Goal: Information Seeking & Learning: Learn about a topic

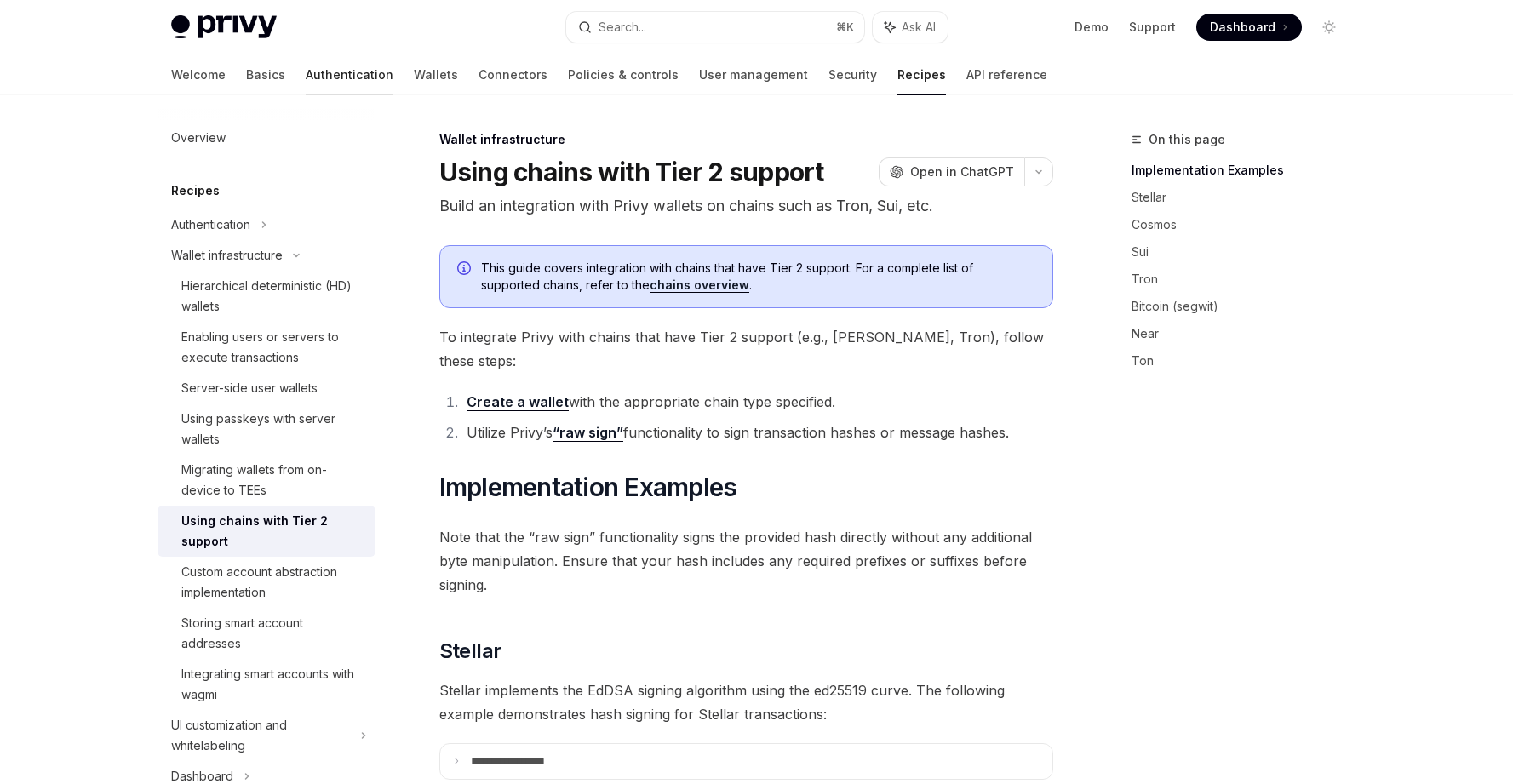
click at [306, 76] on link "Authentication" at bounding box center [350, 75] width 88 height 41
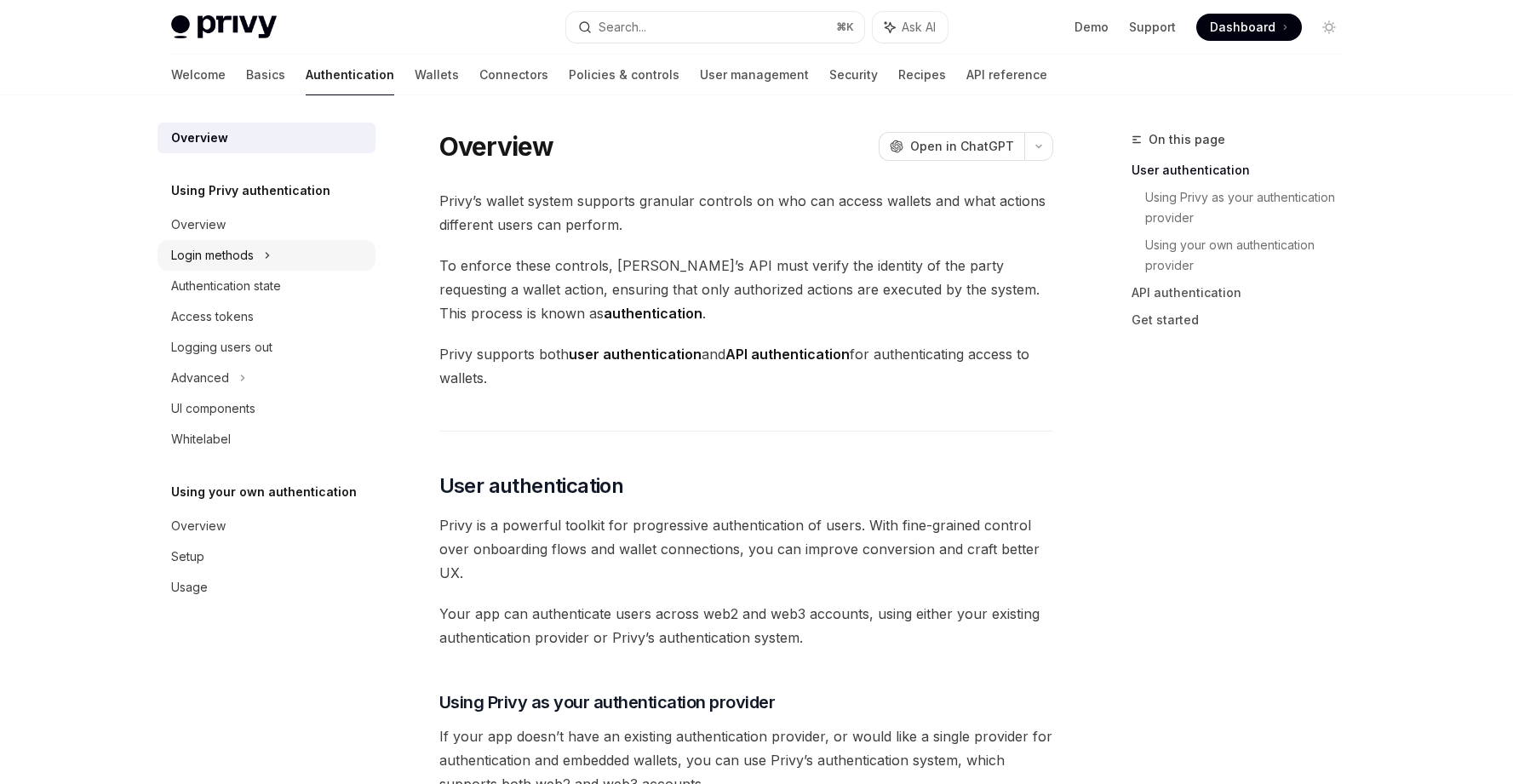
click at [242, 255] on div "Login methods" at bounding box center [212, 255] width 83 height 21
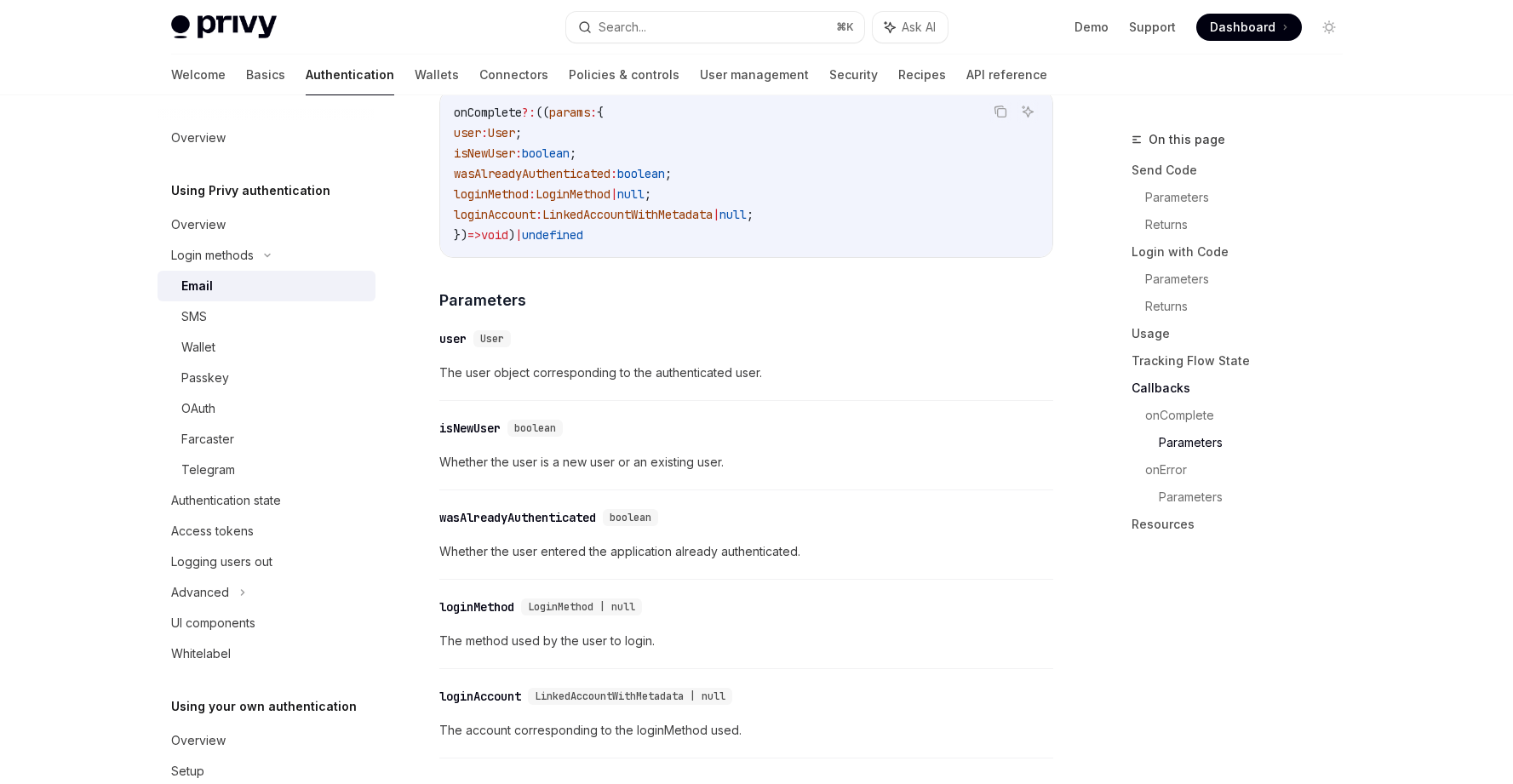
scroll to position [3220, 0]
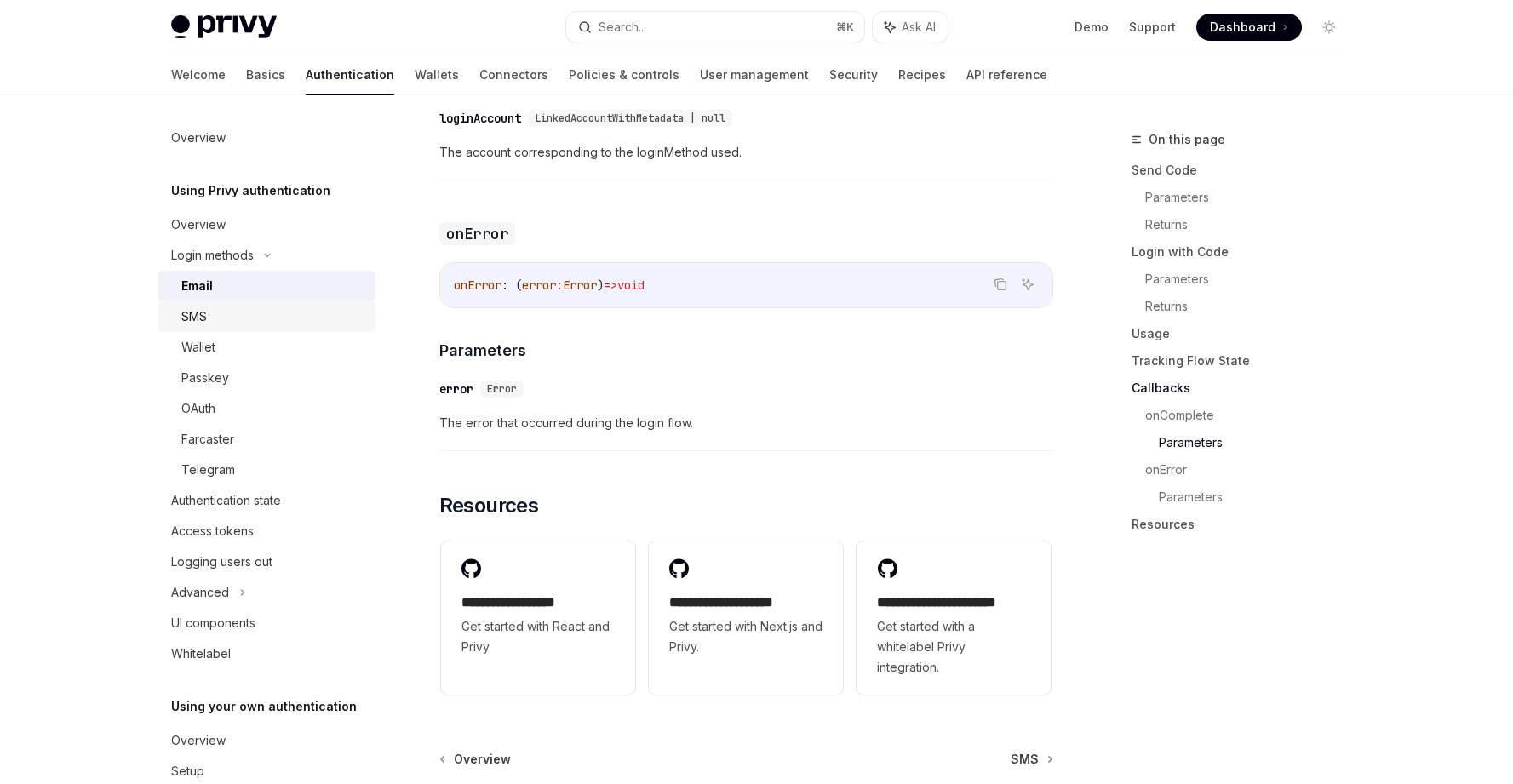
click at [242, 316] on div "SMS" at bounding box center [273, 316] width 184 height 21
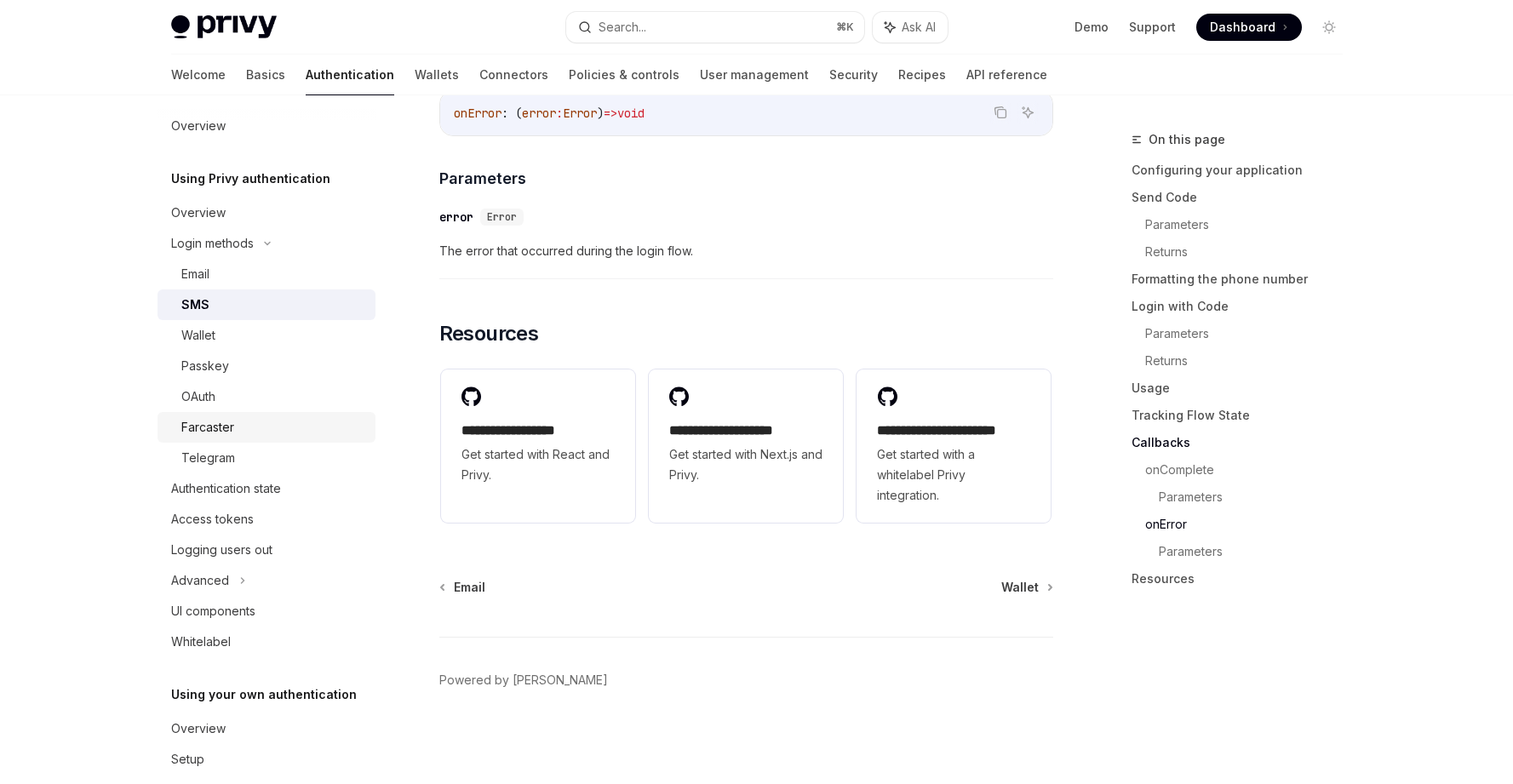
scroll to position [29, 0]
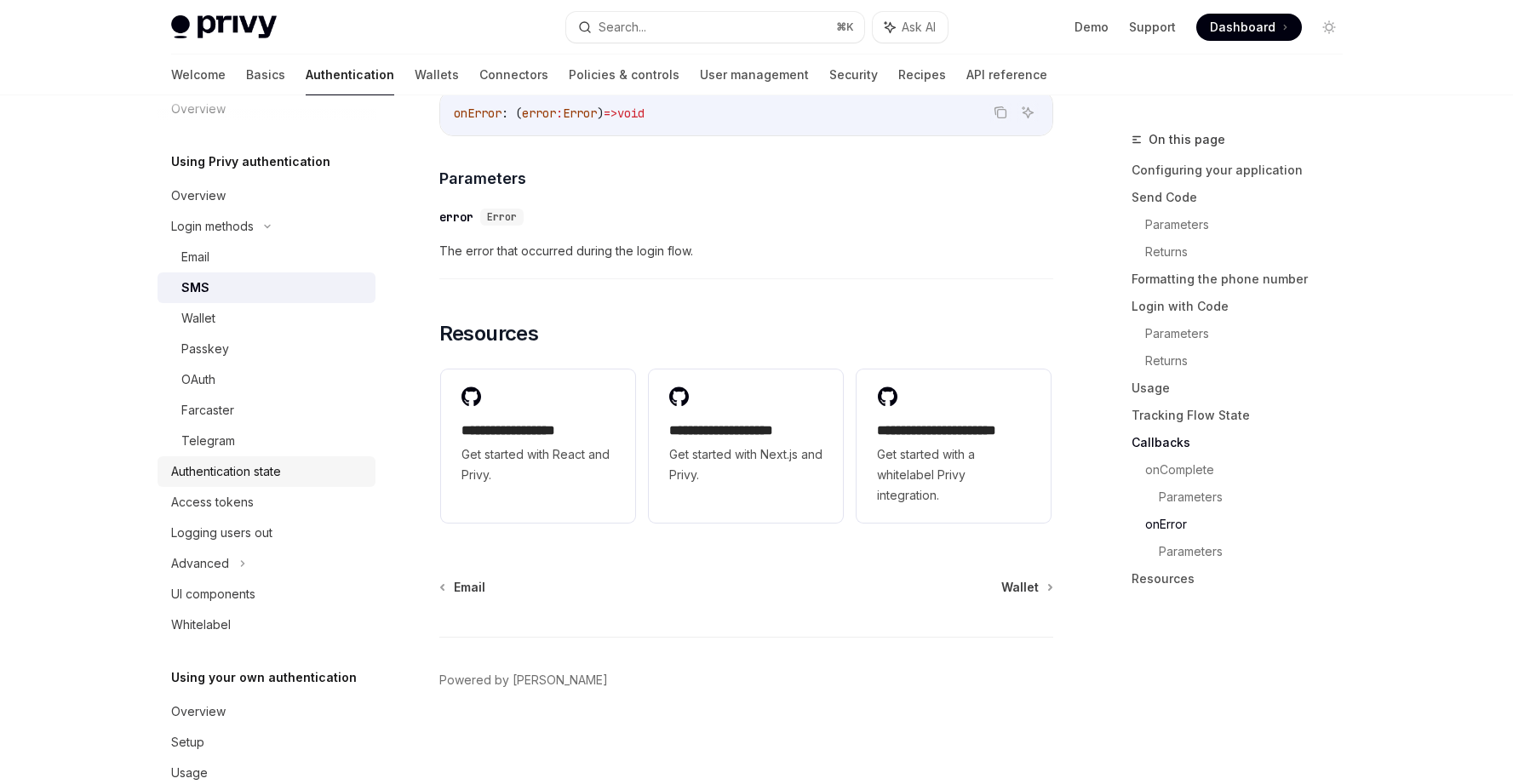
click at [261, 470] on div "Authentication state" at bounding box center [226, 471] width 109 height 21
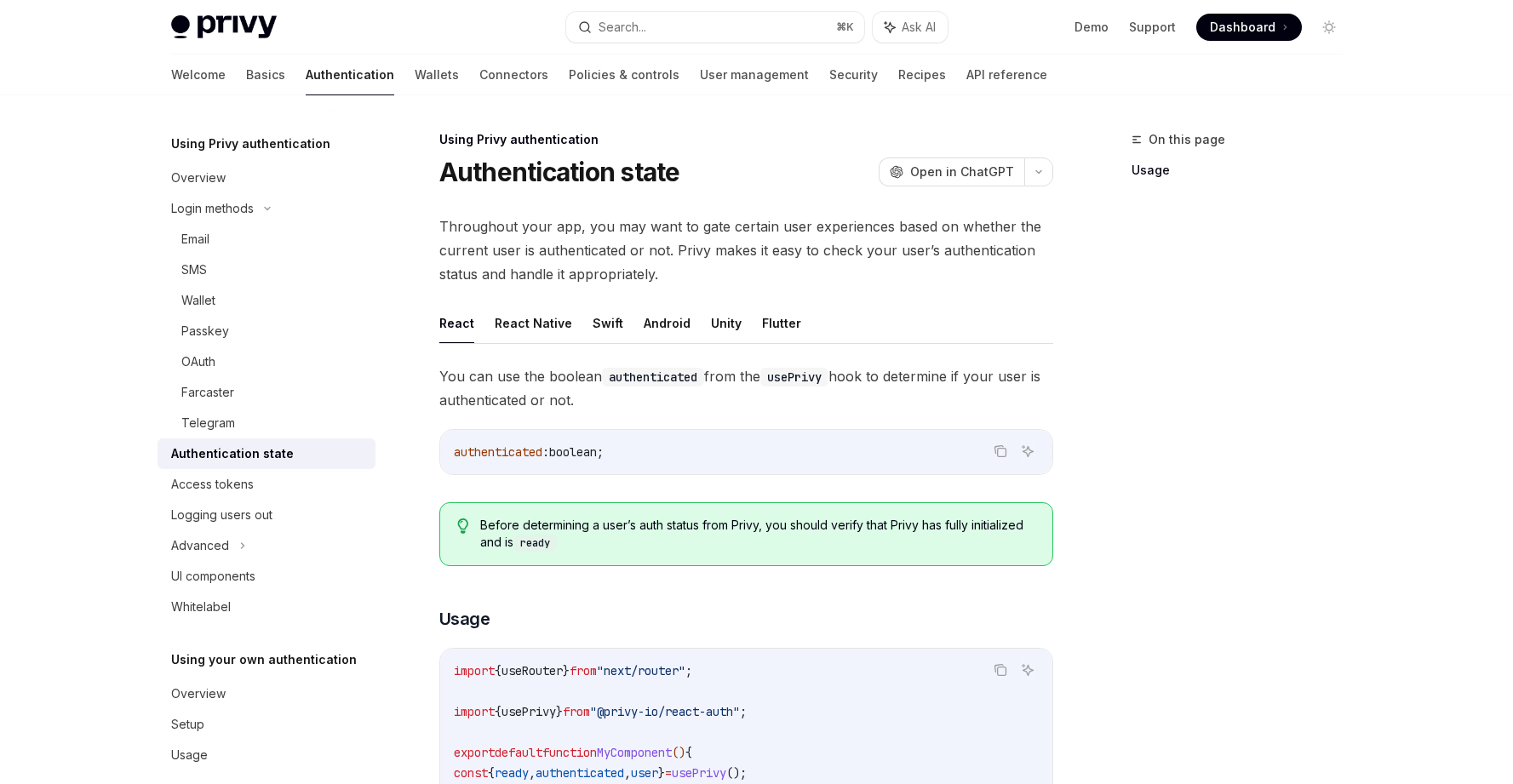
scroll to position [51, 0]
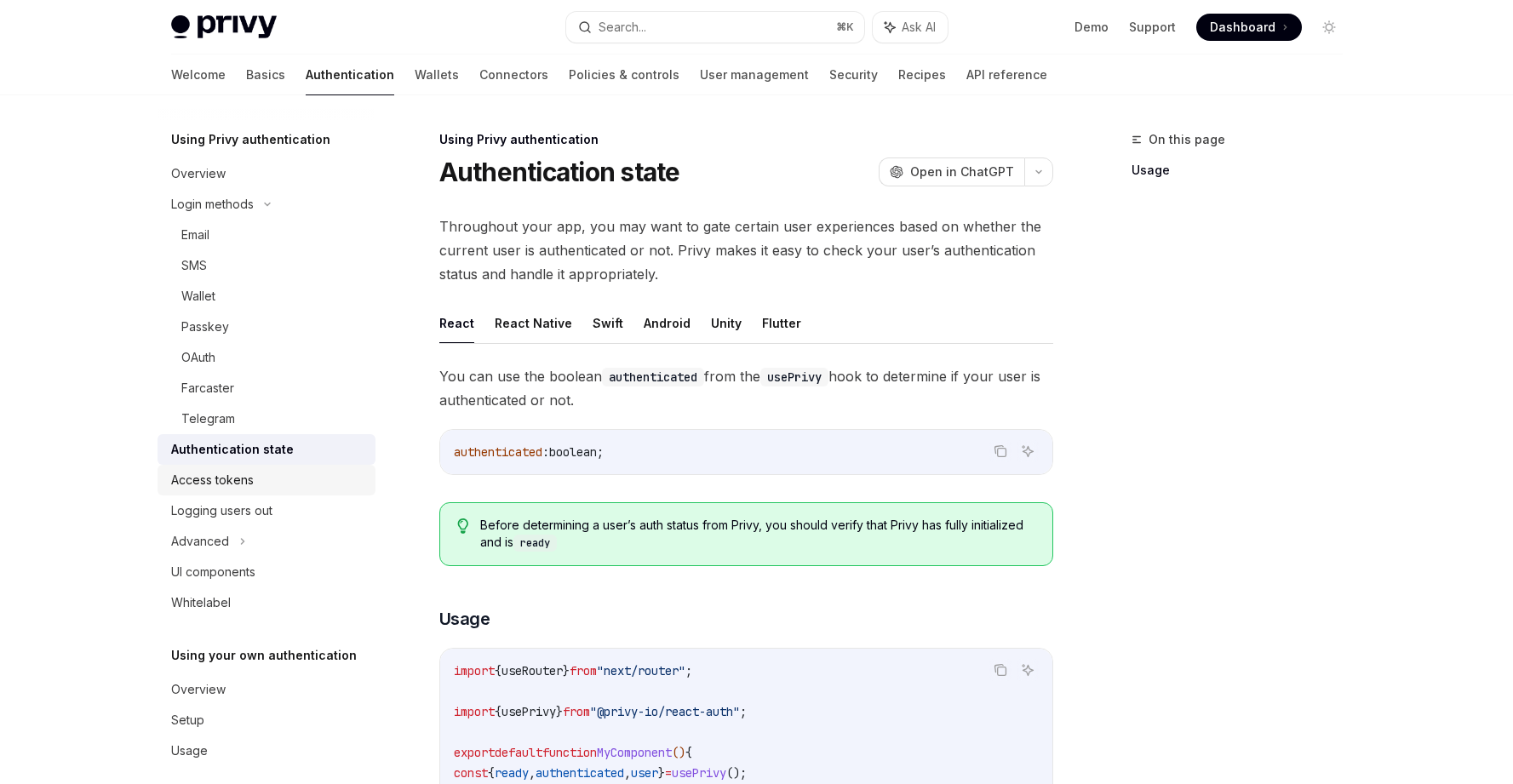
click at [242, 476] on div "Access tokens" at bounding box center [212, 479] width 83 height 21
type textarea "*"
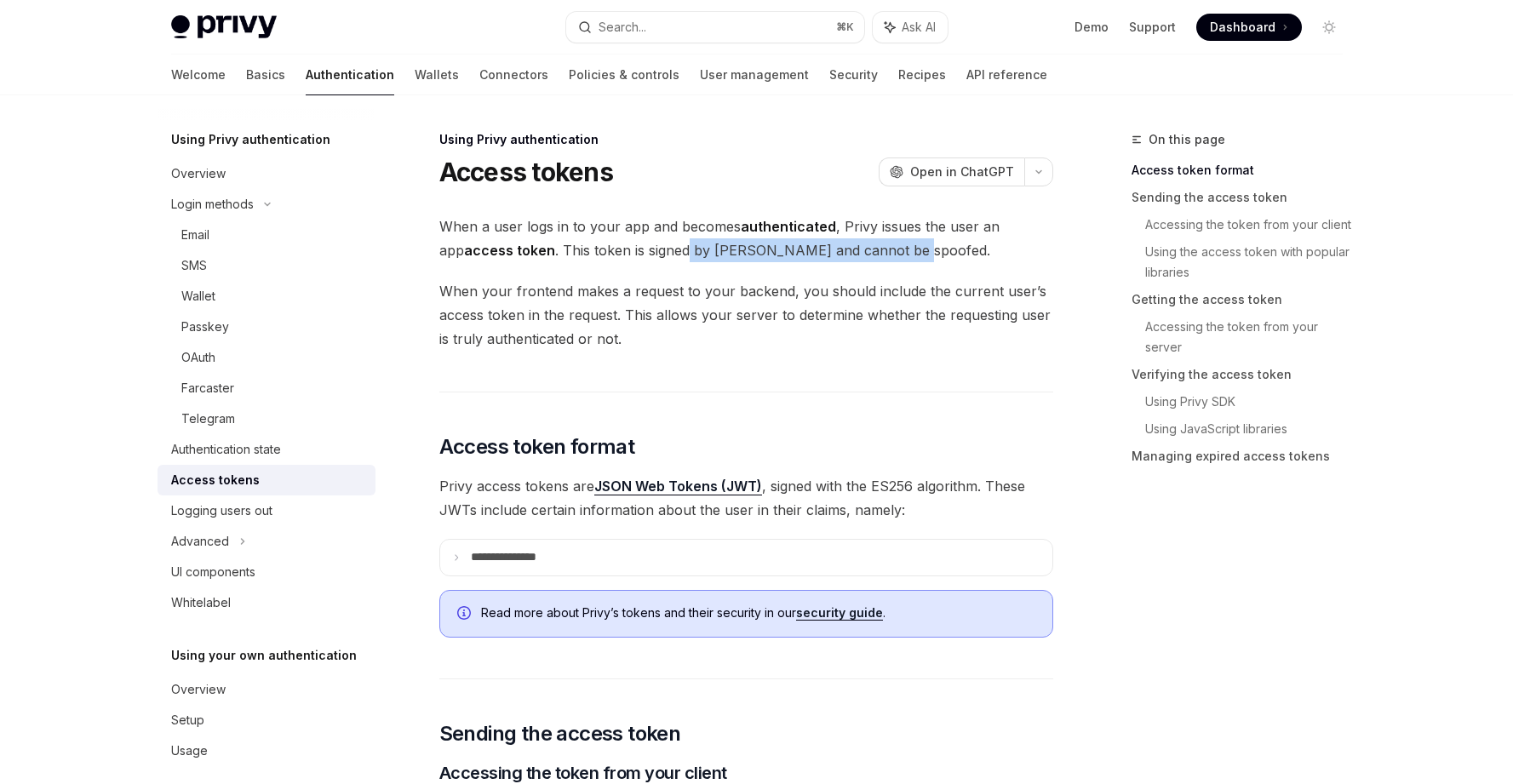
drag, startPoint x: 658, startPoint y: 250, endPoint x: 873, endPoint y: 250, distance: 215.0
click at [873, 250] on span "When a user logs in to your app and becomes authenticated , Privy issues the us…" at bounding box center [746, 238] width 613 height 48
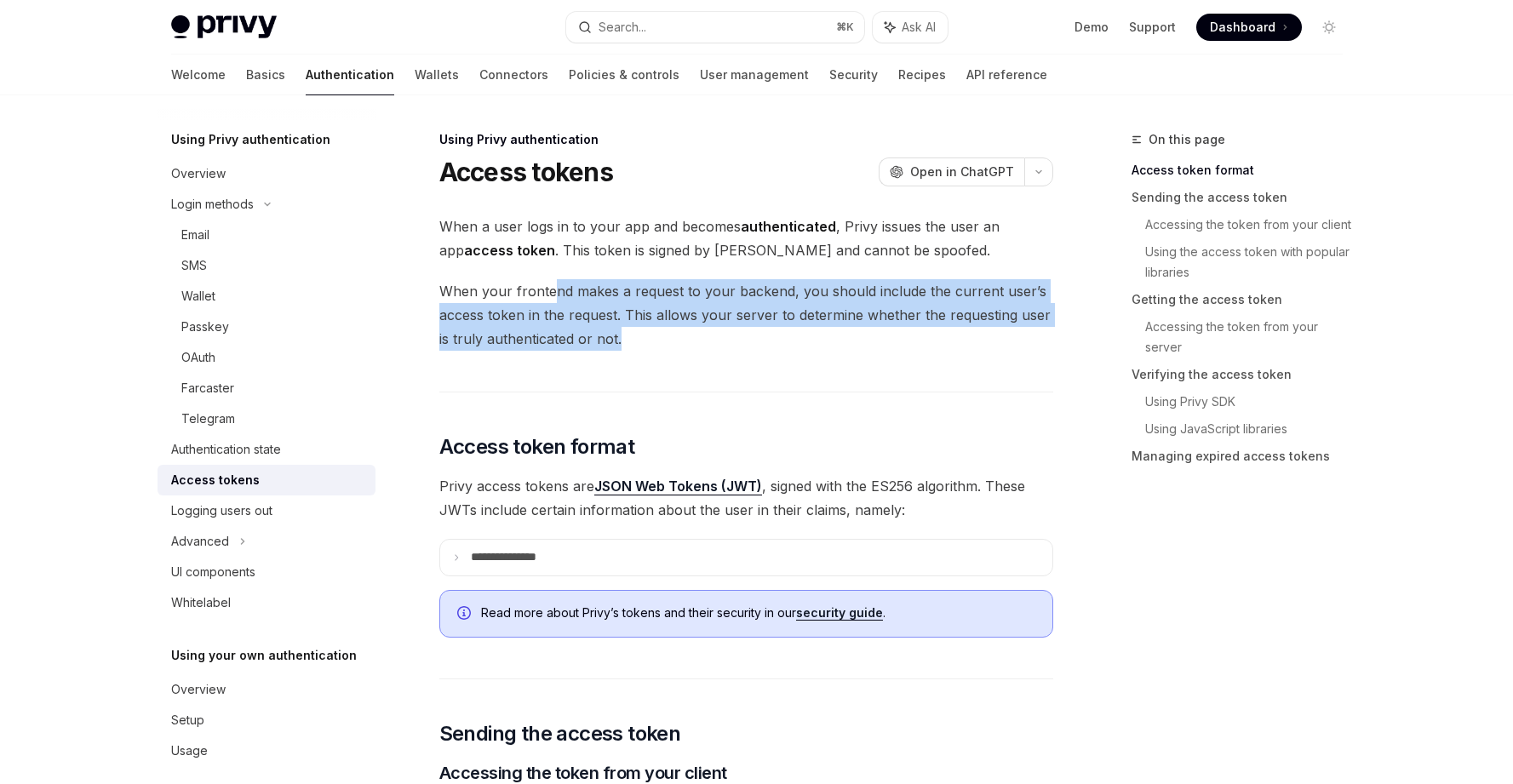
drag, startPoint x: 563, startPoint y: 293, endPoint x: 867, endPoint y: 335, distance: 306.9
click at [867, 335] on span "When your frontend makes a request to your backend, you should include the curr…" at bounding box center [746, 314] width 613 height 71
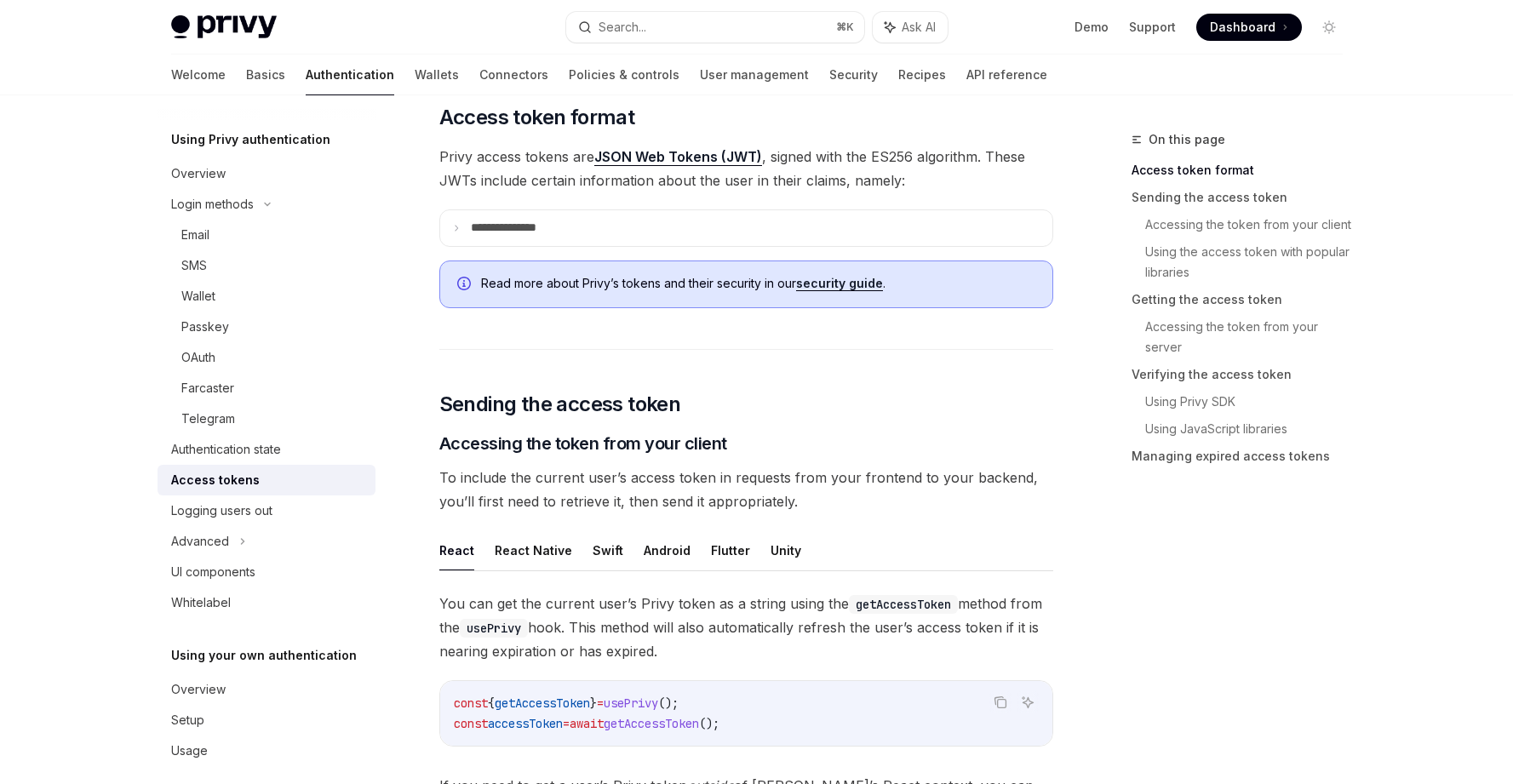
scroll to position [330, 0]
click at [467, 224] on summary "**********" at bounding box center [746, 227] width 612 height 36
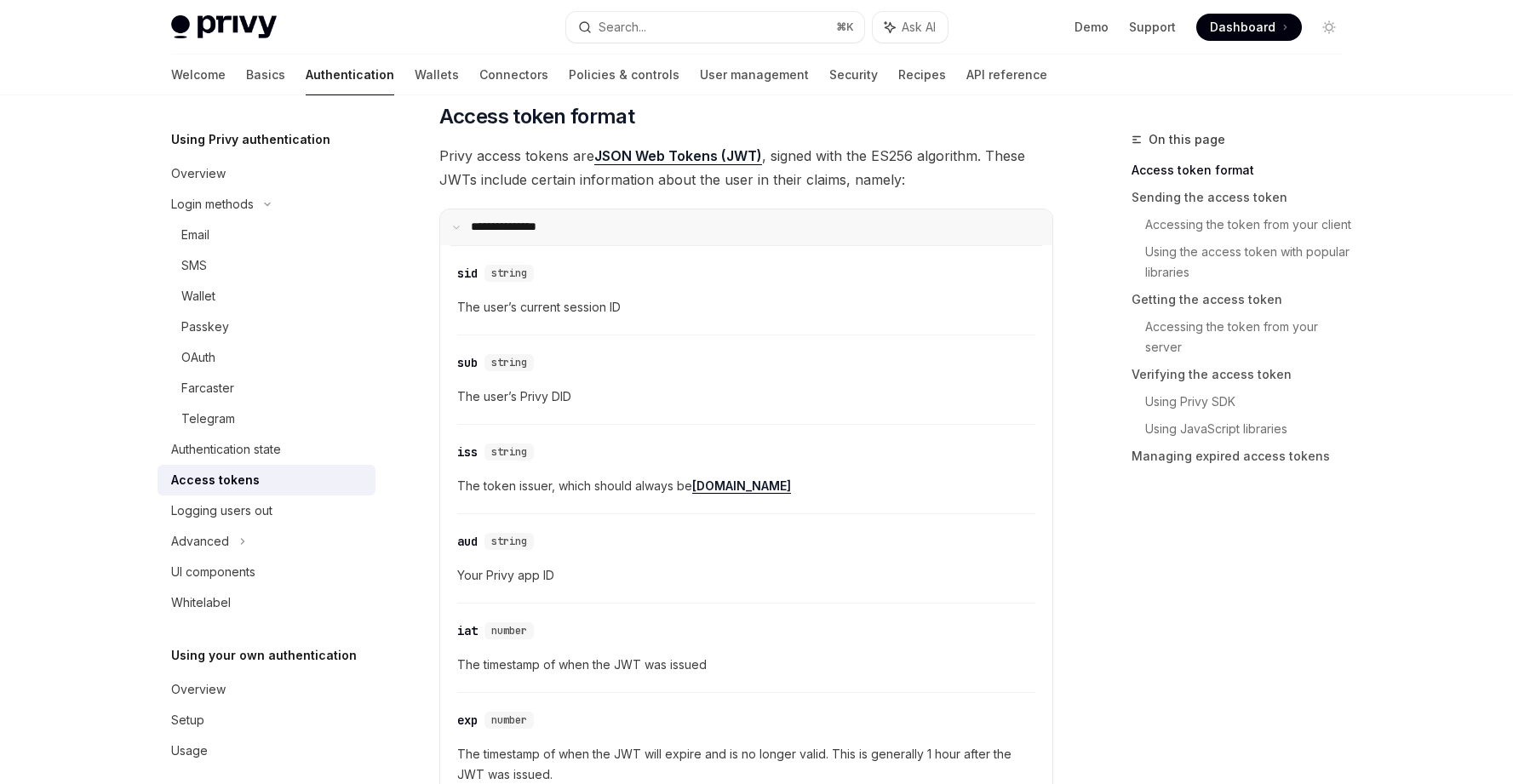
click at [466, 224] on summary "**********" at bounding box center [746, 227] width 612 height 36
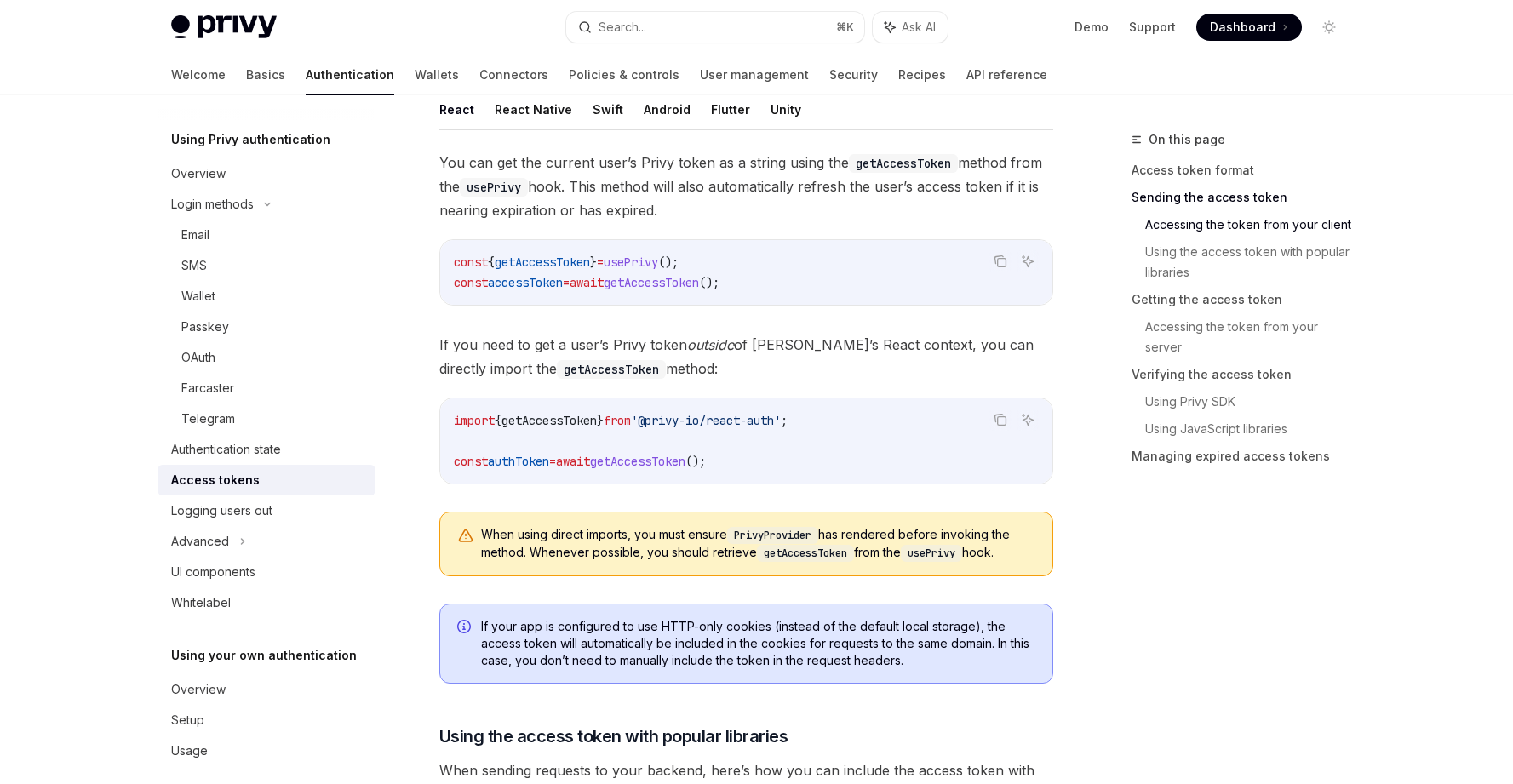
scroll to position [774, 0]
